Goal: Task Accomplishment & Management: Manage account settings

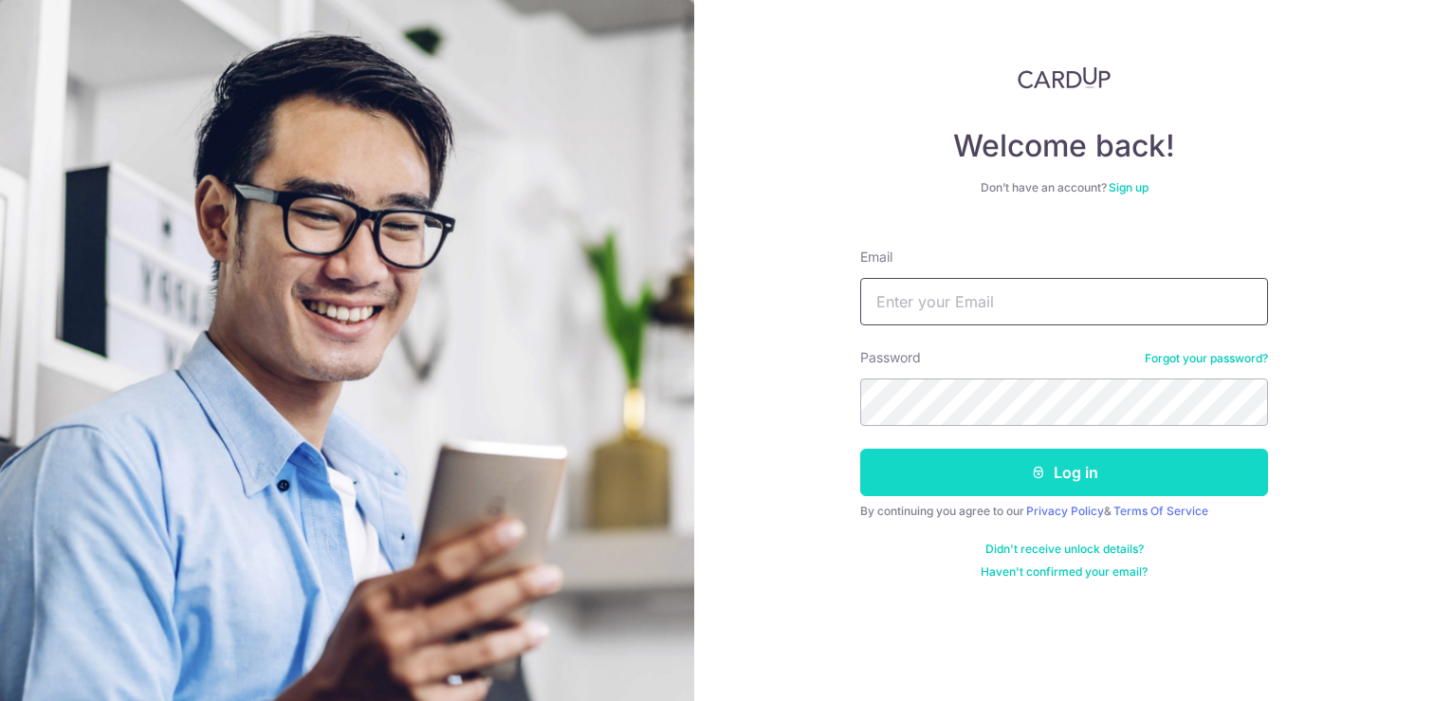
type input "[EMAIL_ADDRESS][DOMAIN_NAME]"
click at [954, 477] on button "Log in" at bounding box center [1064, 472] width 408 height 47
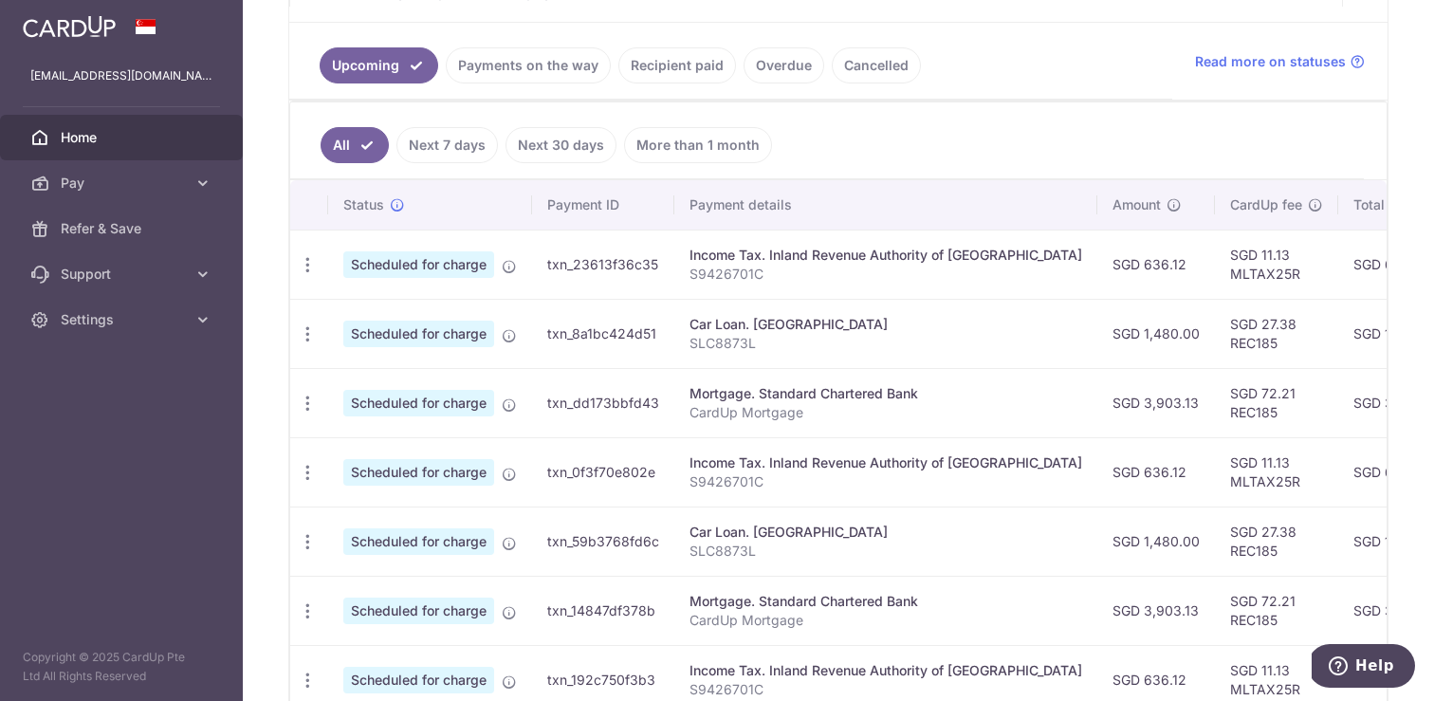
scroll to position [410, 0]
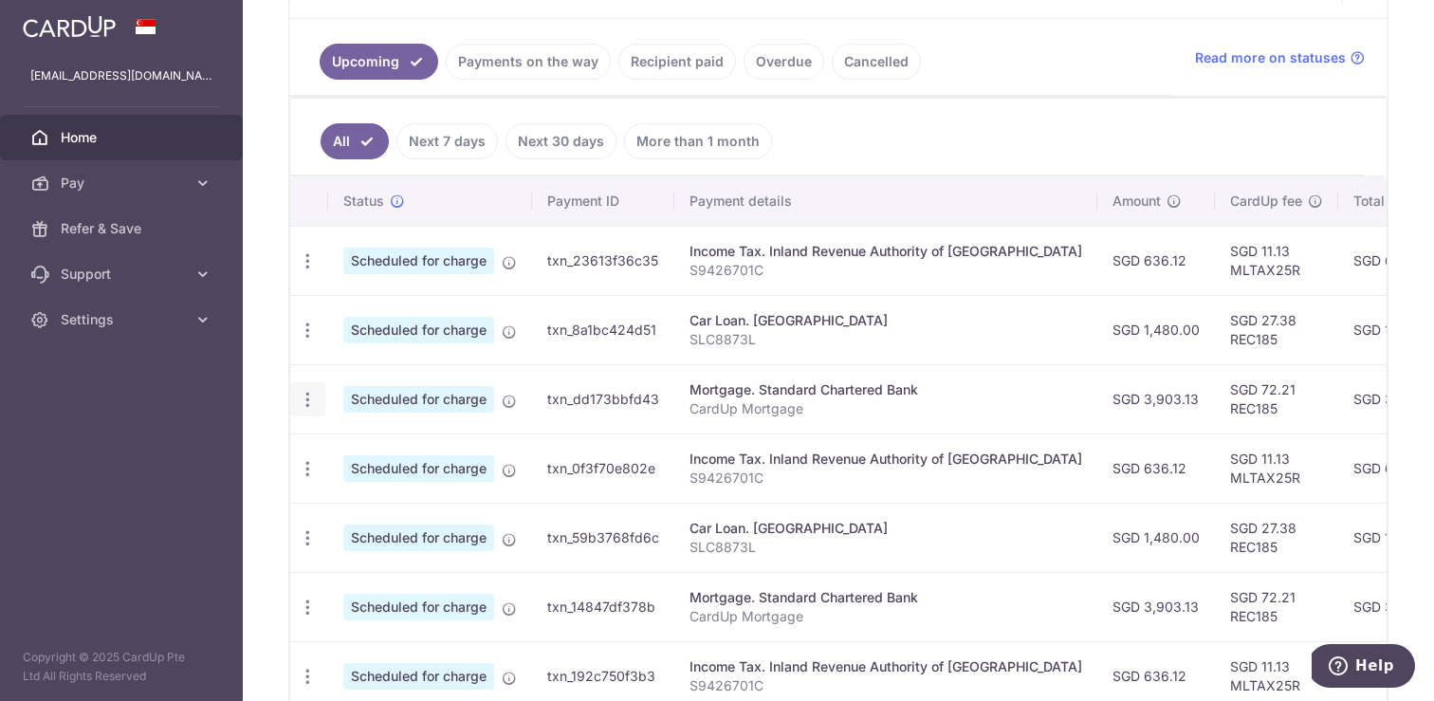
click at [307, 407] on icon "button" at bounding box center [308, 400] width 20 height 20
click at [365, 497] on span "Cancel payment" at bounding box center [408, 498] width 127 height 23
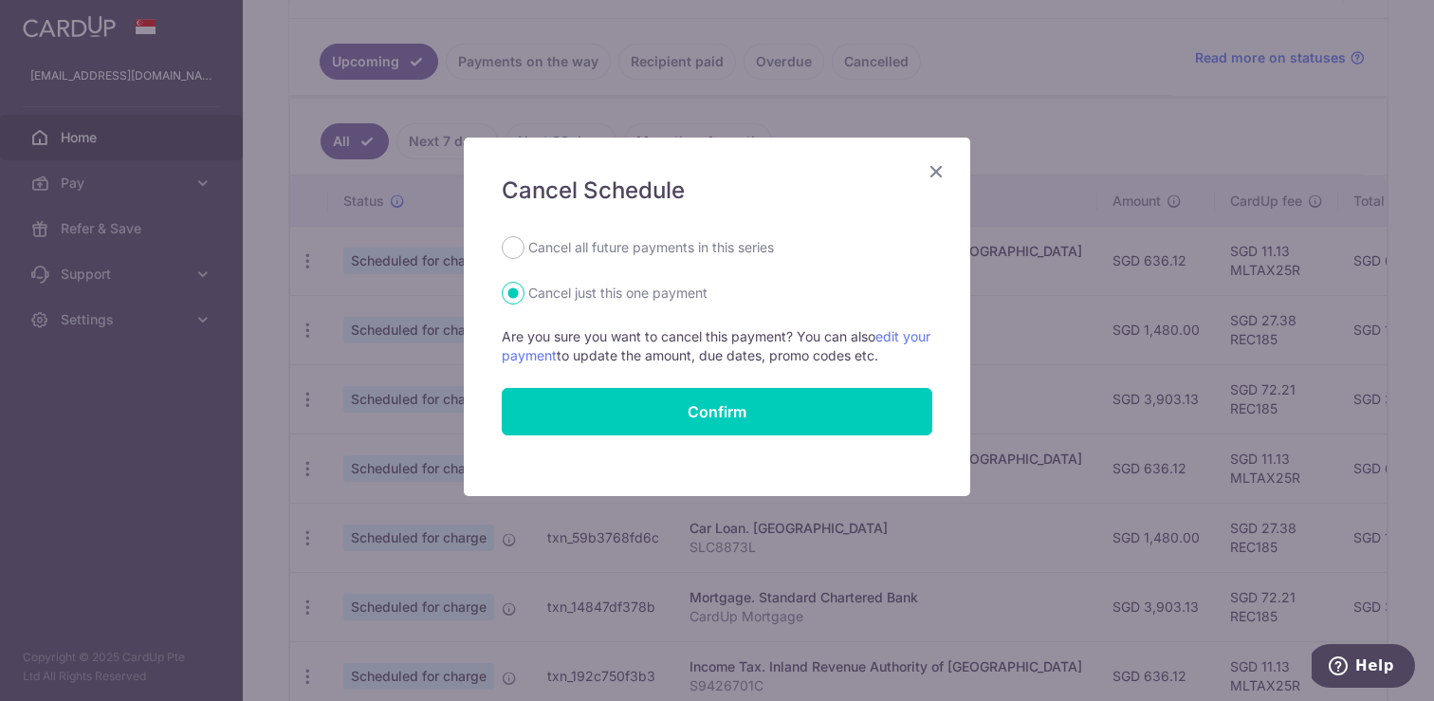
click at [680, 248] on label "Cancel all future payments in this series" at bounding box center [651, 247] width 246 height 23
click at [525, 248] on input "Cancel all future payments in this series" at bounding box center [513, 247] width 23 height 23
radio input "true"
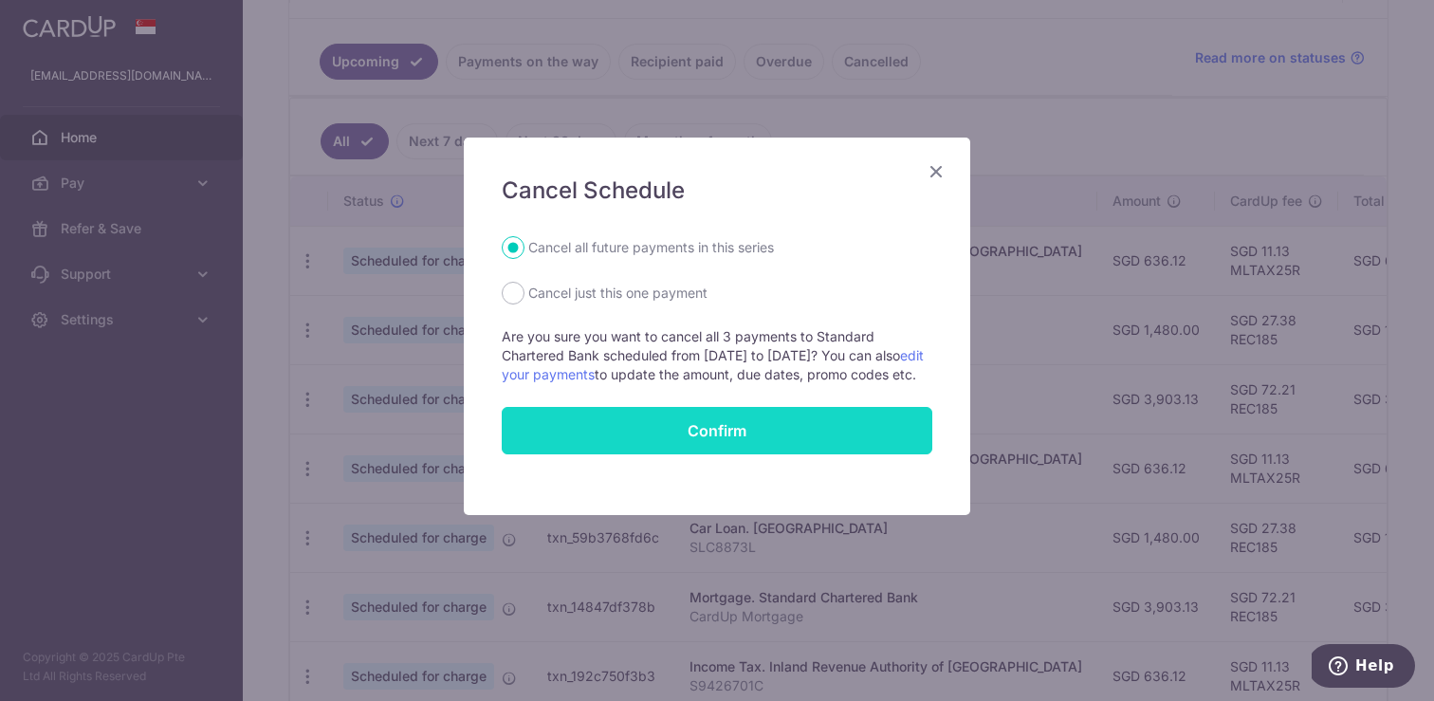
click at [678, 454] on button "Confirm" at bounding box center [717, 430] width 431 height 47
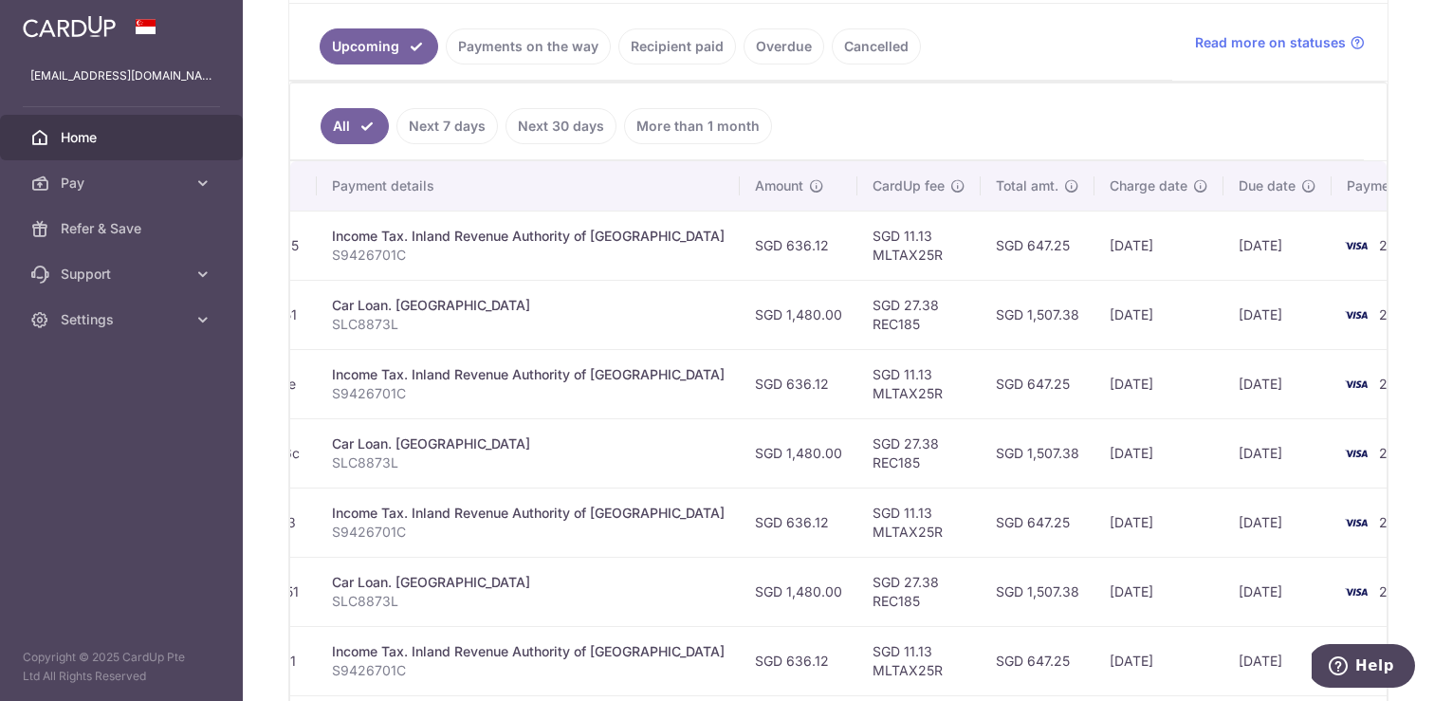
scroll to position [0, 373]
